Goal: Find specific page/section: Find specific page/section

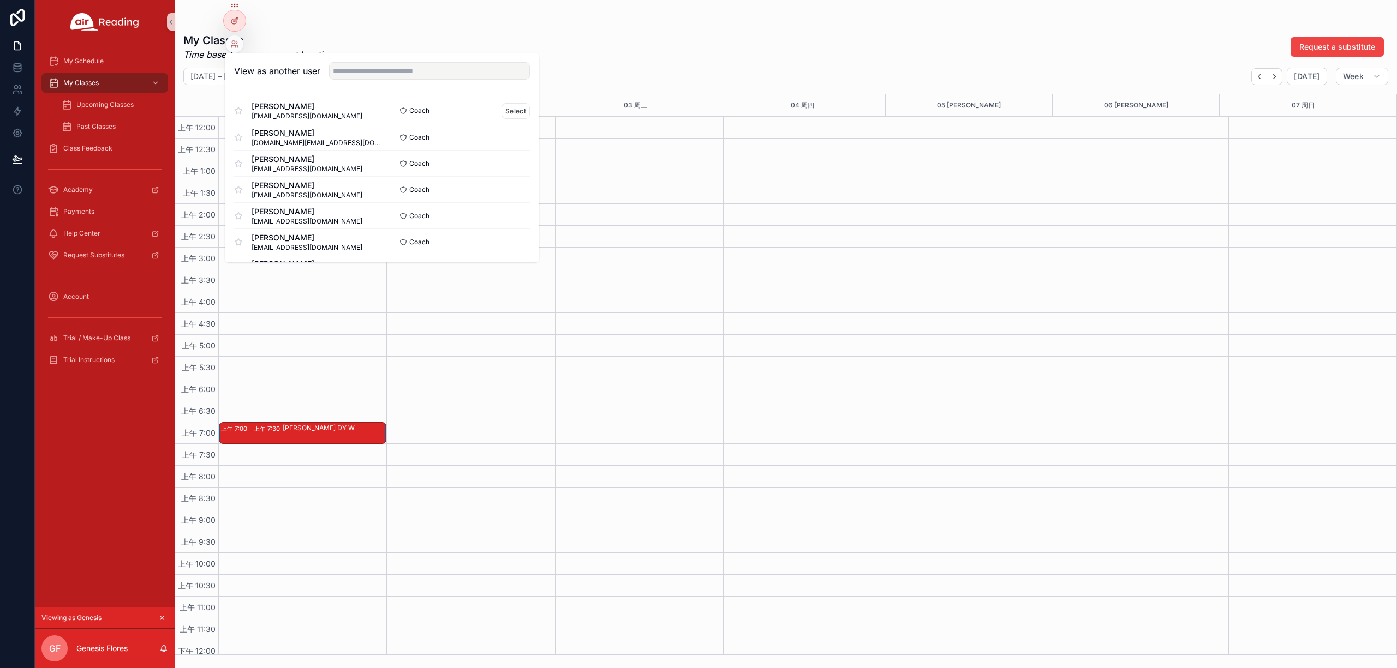
scroll to position [218, 0]
click at [401, 75] on input "text" at bounding box center [429, 70] width 201 height 17
paste input "**********"
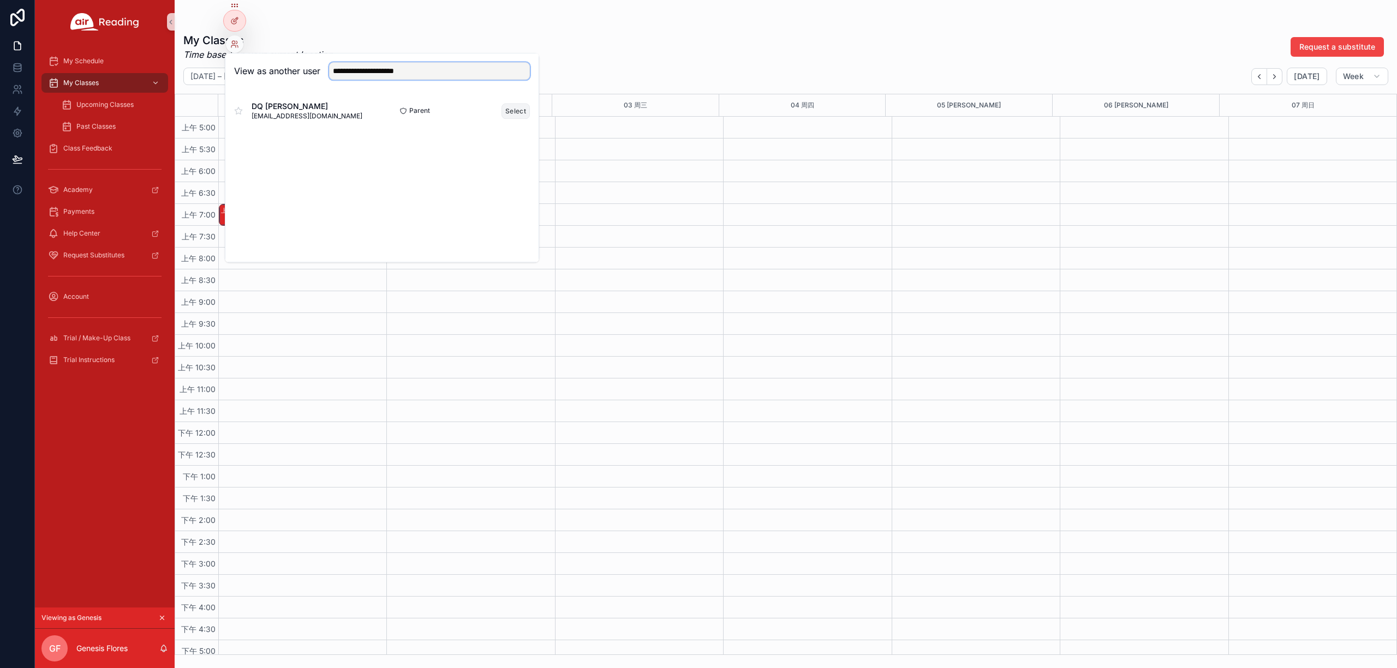
type input "**********"
click at [516, 110] on button "Select" at bounding box center [515, 111] width 28 height 16
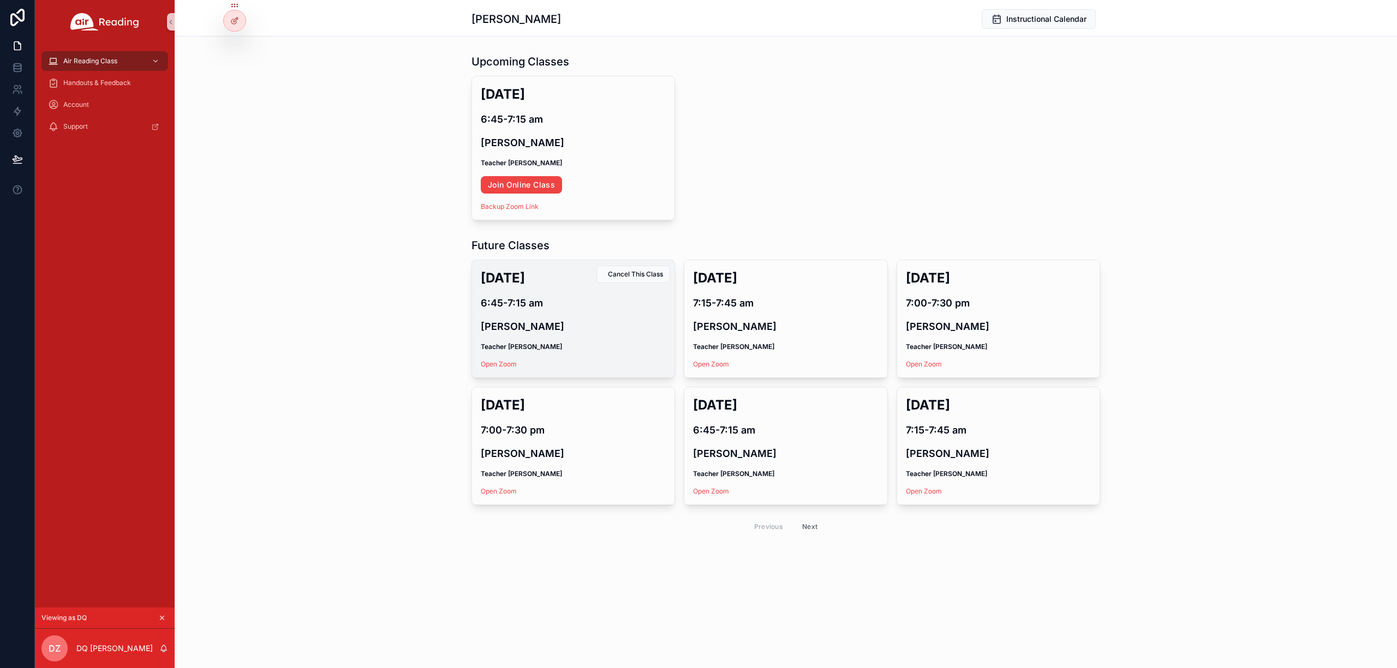
click at [587, 335] on div "Sat, Aug 30 6:45-7:15 am Cindy Wu Teacher Dianne Open Zoom" at bounding box center [573, 318] width 202 height 117
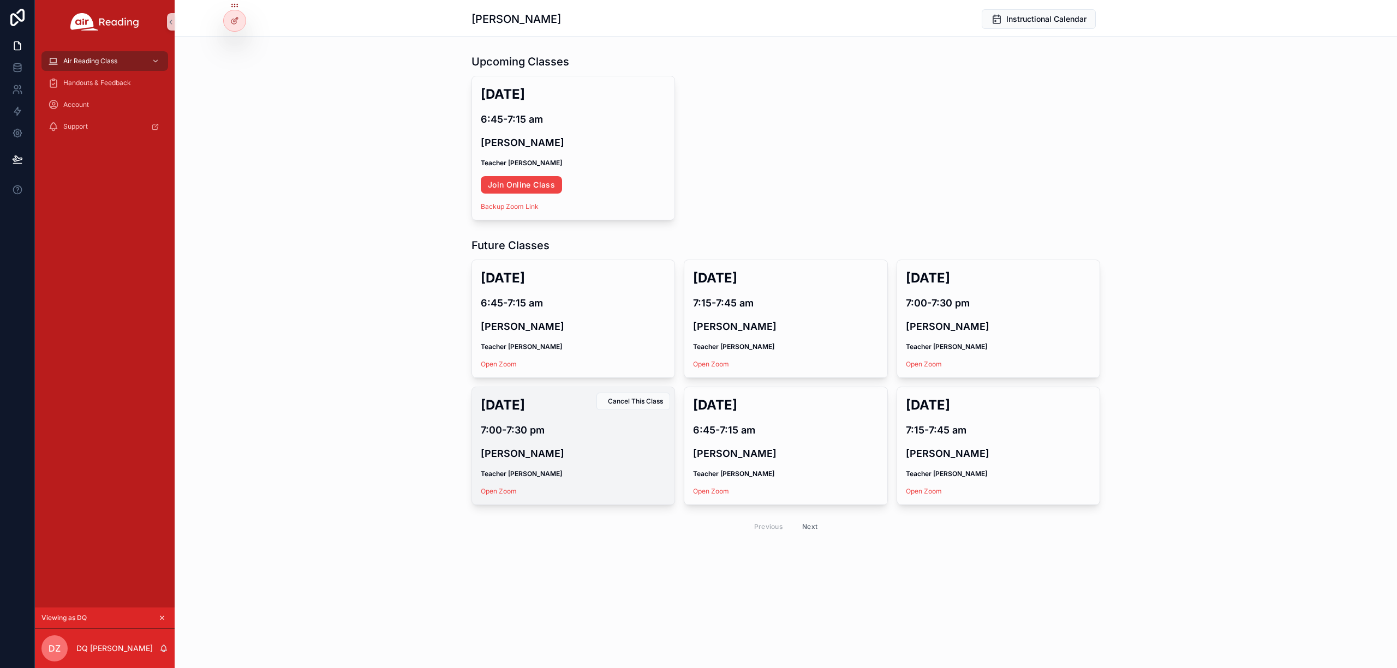
click at [616, 450] on h4 "Cindy Wu" at bounding box center [573, 453] width 185 height 15
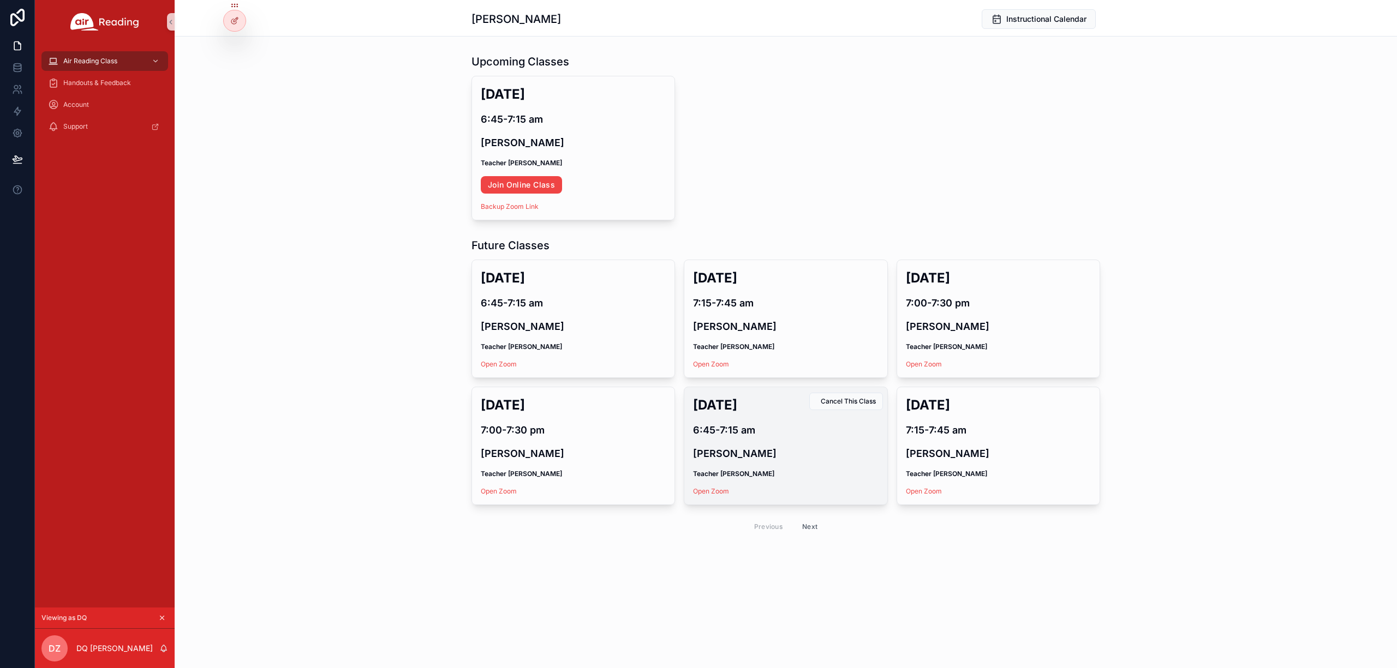
click at [837, 441] on div "Sat, Sep 6 6:45-7:15 am Cindy Wu Teacher Dianne Open Zoom" at bounding box center [785, 445] width 202 height 117
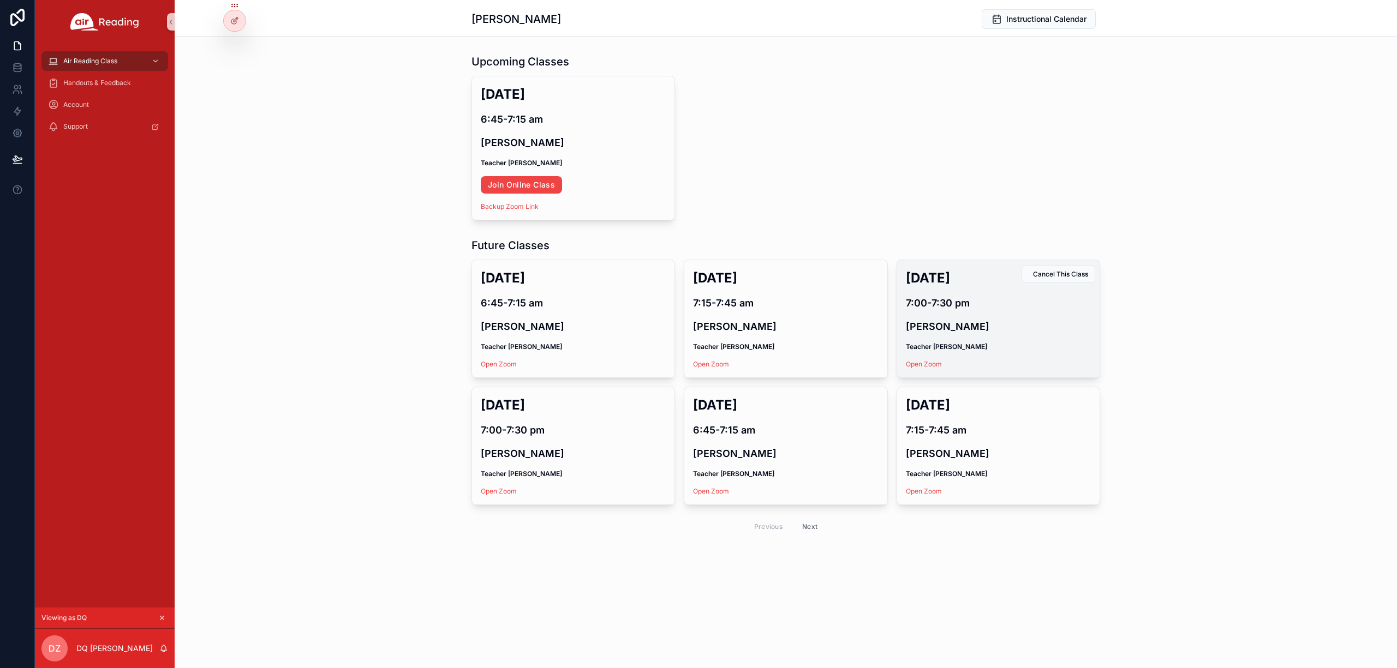
click at [1036, 314] on div "Tue, Sep 2 7:00-7:30 pm Cindy Wu Teacher Dianne Open Zoom" at bounding box center [998, 318] width 202 height 117
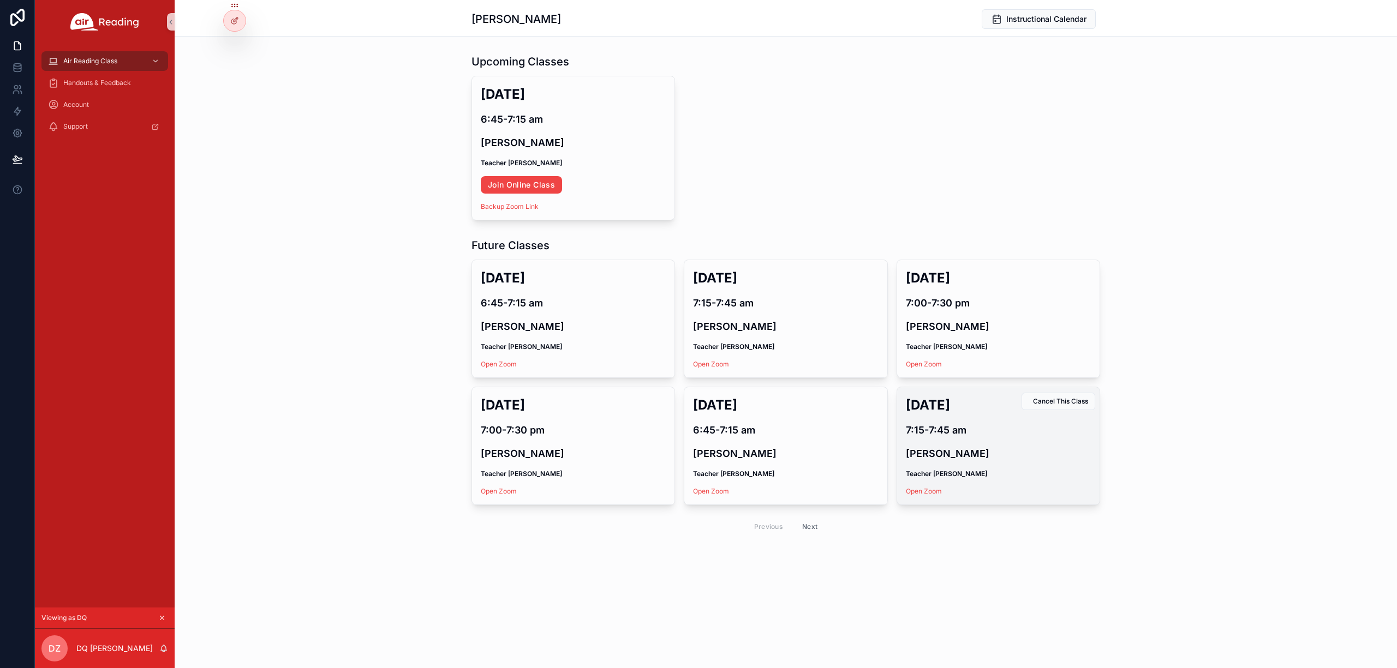
click at [1008, 451] on h4 "Cindy Wu" at bounding box center [998, 453] width 185 height 15
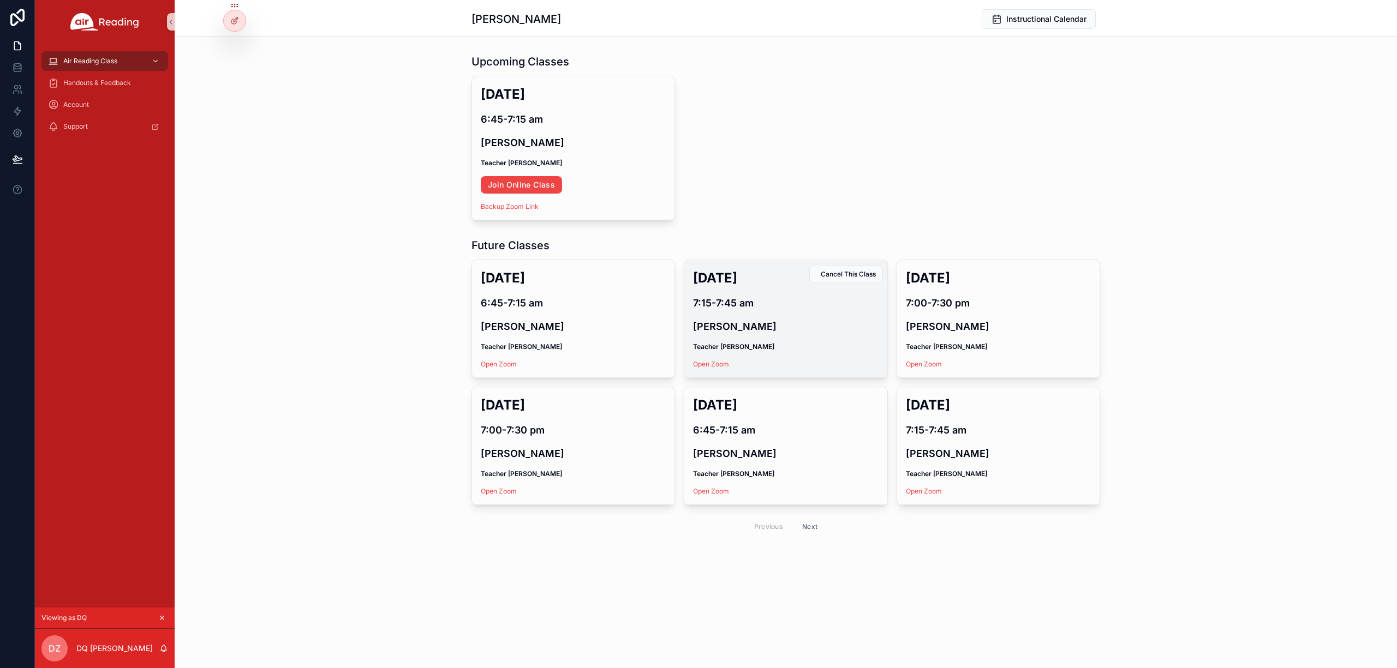
click at [767, 306] on h4 "7:15-7:45 am" at bounding box center [785, 303] width 185 height 15
